Goal: Information Seeking & Learning: Learn about a topic

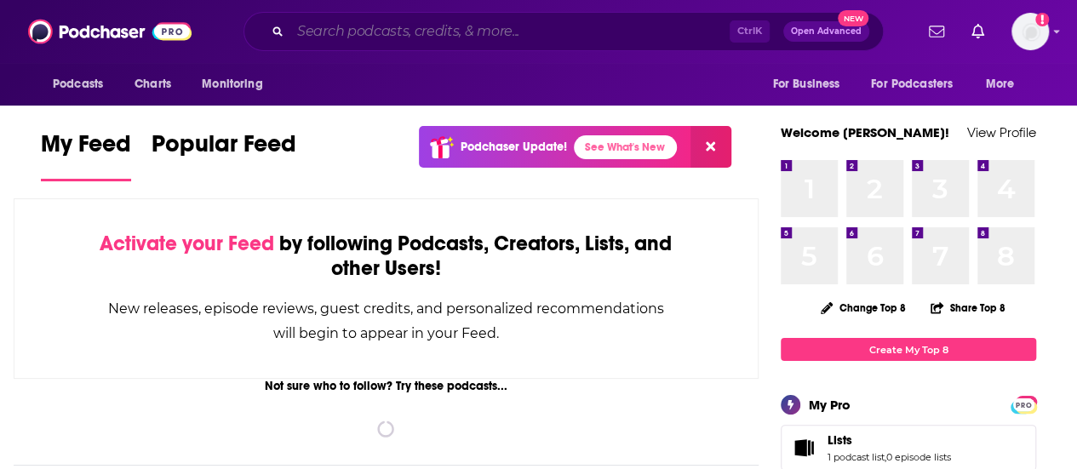
click at [372, 35] on input "Search podcasts, credits, & more..." at bounding box center [509, 31] width 439 height 27
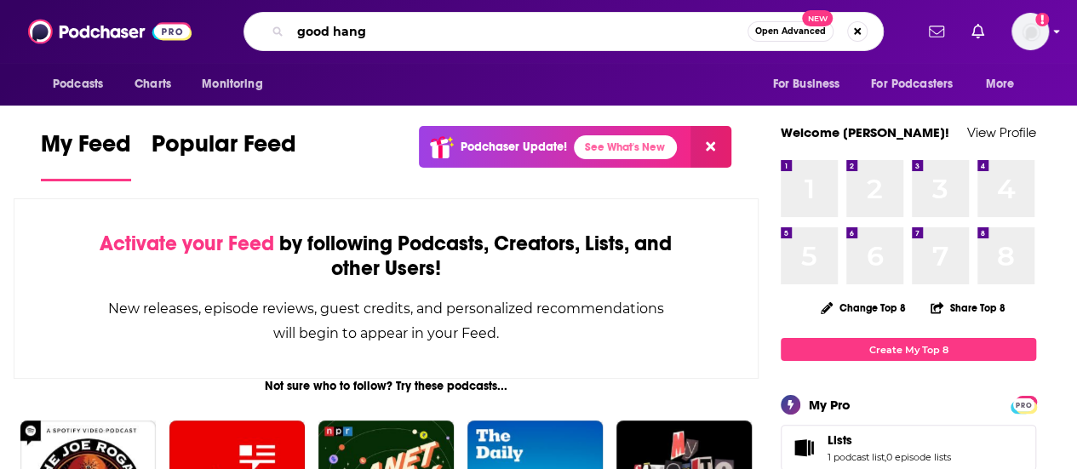
type input "good hang"
click at [1037, 23] on img "Logged in as khileman" at bounding box center [1030, 31] width 37 height 37
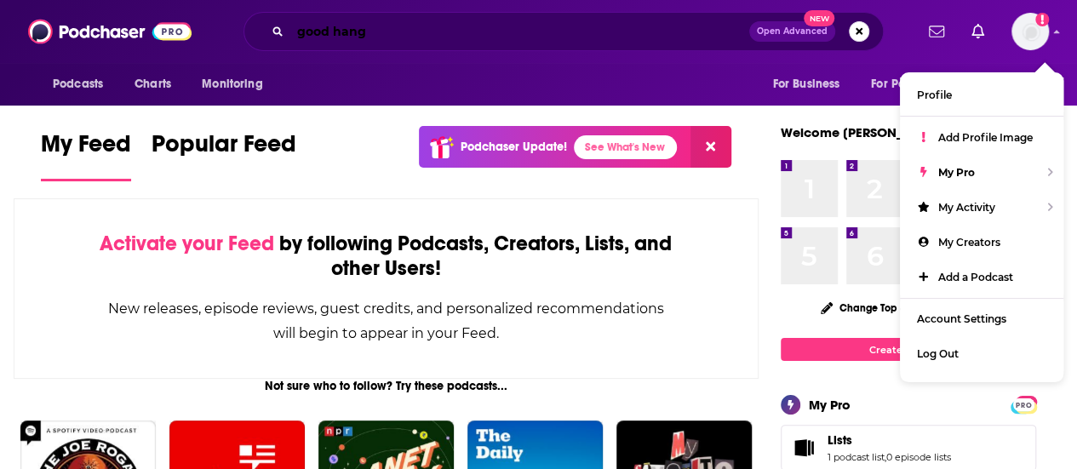
click at [576, 24] on input "good hang" at bounding box center [519, 31] width 459 height 27
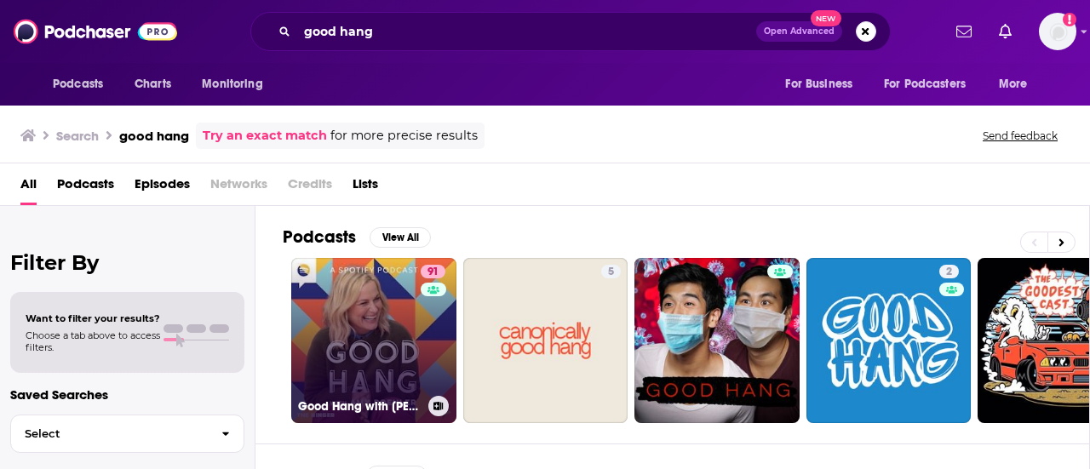
click at [409, 329] on link "91 Good Hang with [PERSON_NAME]" at bounding box center [373, 340] width 165 height 165
